Goal: Task Accomplishment & Management: Check status

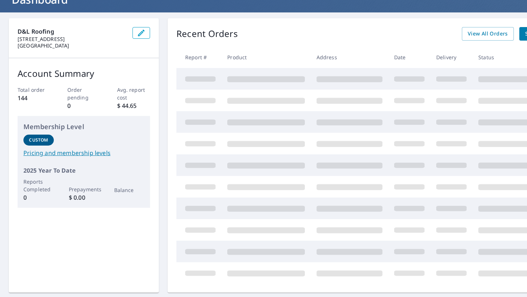
scroll to position [64, 0]
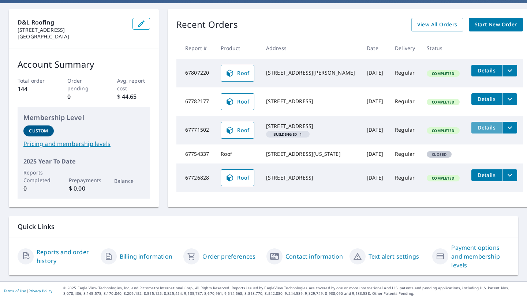
click at [475, 129] on span "Details" at bounding box center [486, 127] width 22 height 7
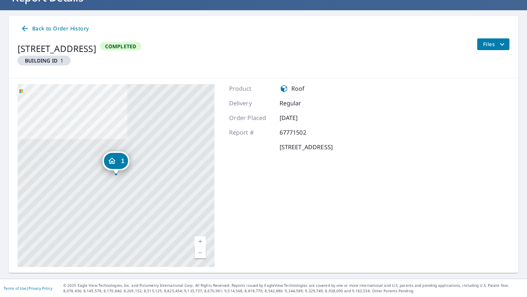
click at [31, 29] on span "Back to Order History" at bounding box center [54, 28] width 68 height 9
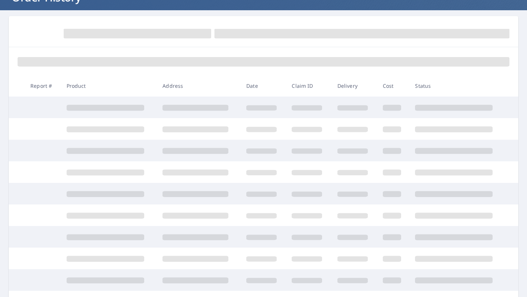
scroll to position [57, 0]
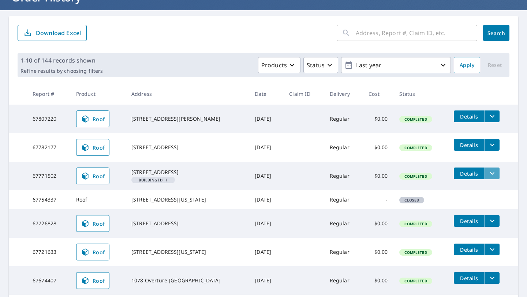
click at [494, 173] on button "filesDropdownBtn-67771502" at bounding box center [491, 173] width 15 height 12
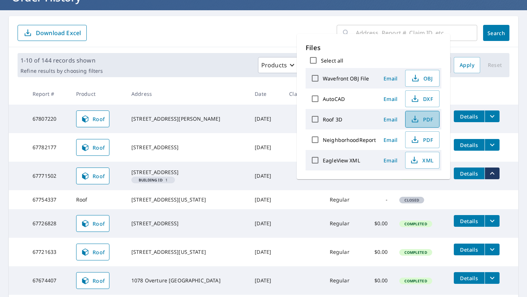
click at [433, 117] on button "PDF" at bounding box center [422, 119] width 34 height 17
